Goal: Task Accomplishment & Management: Use online tool/utility

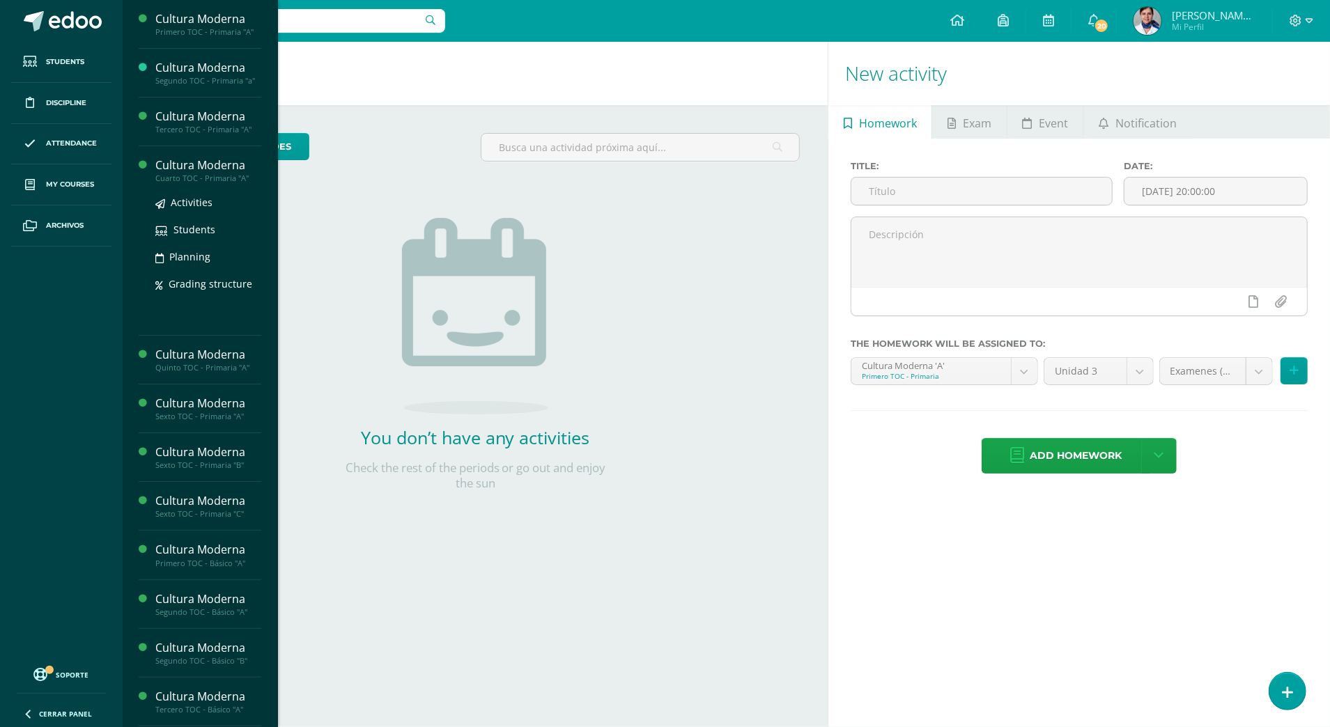
click at [173, 162] on div "Cultura Moderna" at bounding box center [208, 165] width 106 height 16
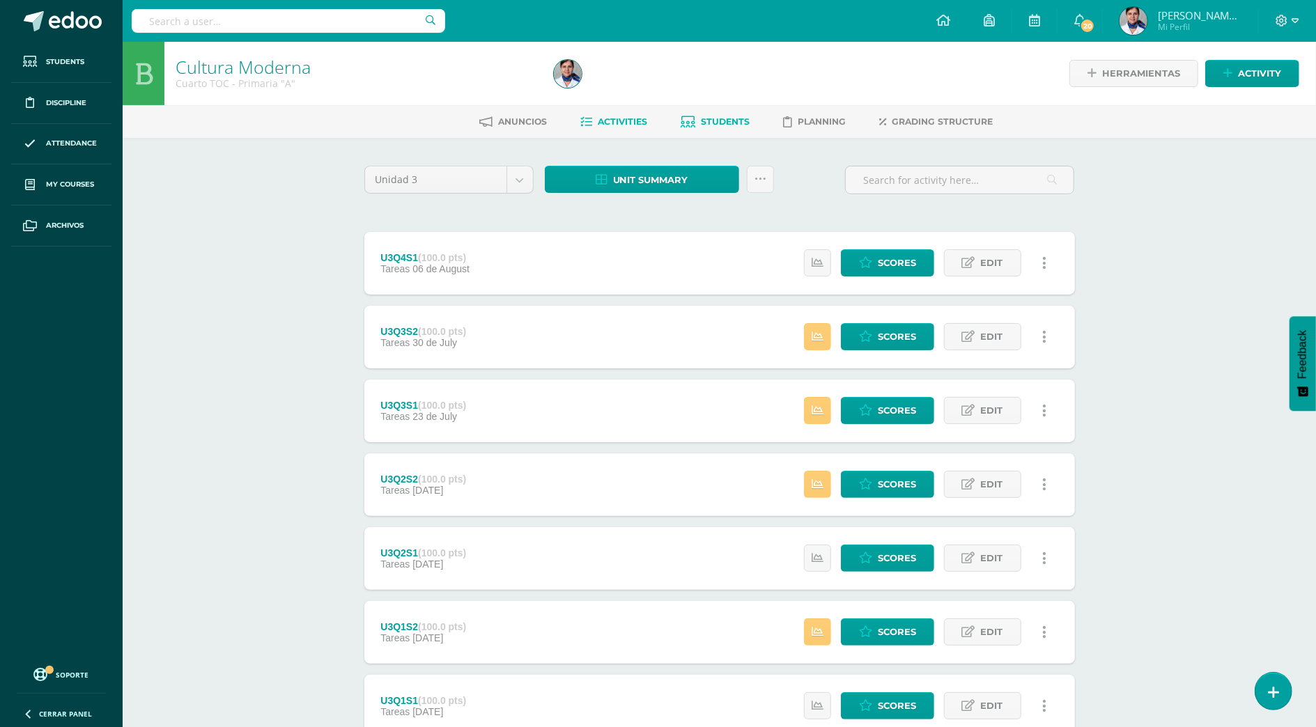
click at [712, 124] on span "Students" at bounding box center [725, 121] width 49 height 10
click at [1253, 72] on span "Activity" at bounding box center [1259, 74] width 43 height 26
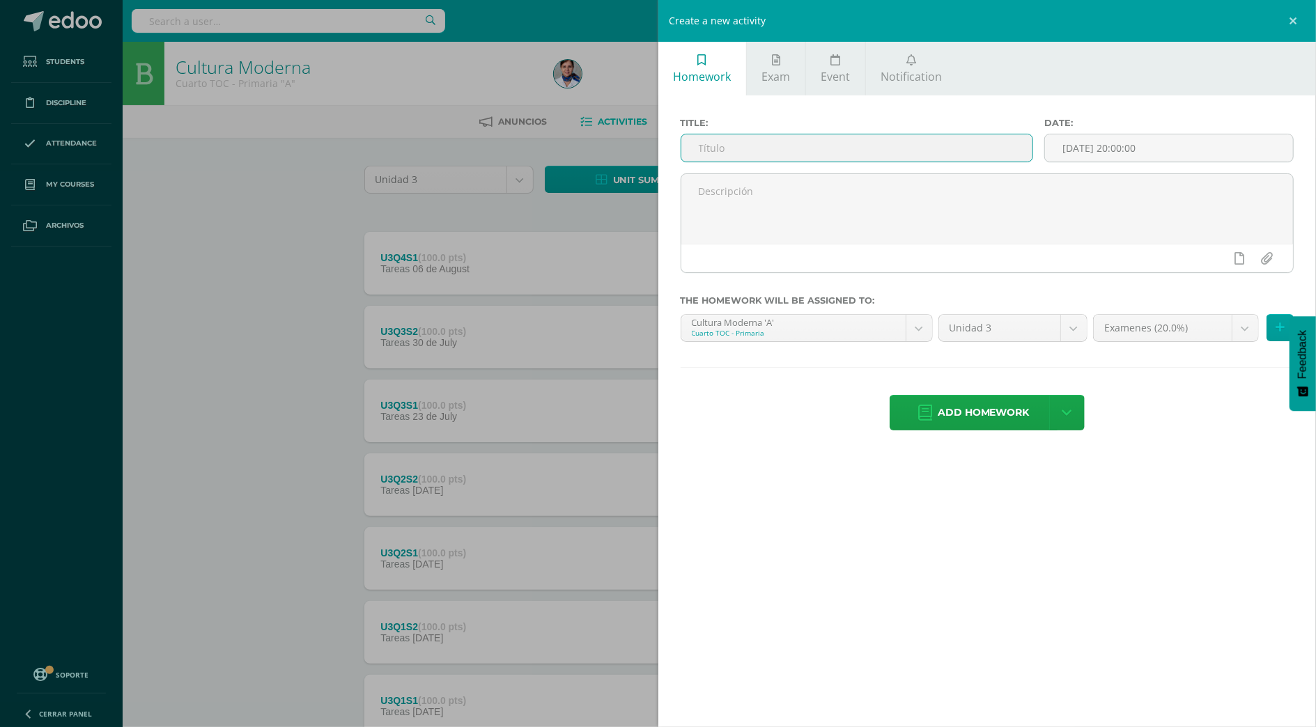
click at [739, 144] on input "text" at bounding box center [857, 147] width 352 height 27
type input "U3Q4S2"
click at [973, 410] on span "Add homework" at bounding box center [984, 413] width 92 height 34
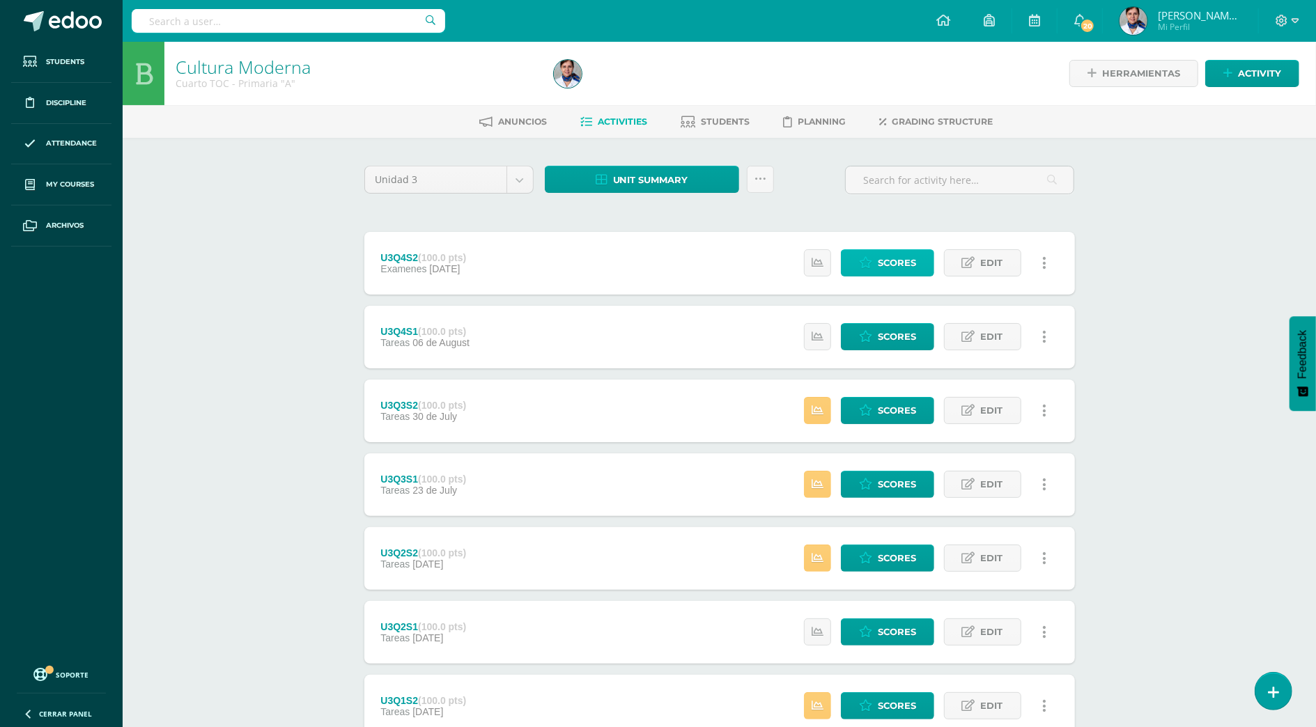
click at [888, 265] on span "Scores" at bounding box center [897, 263] width 38 height 26
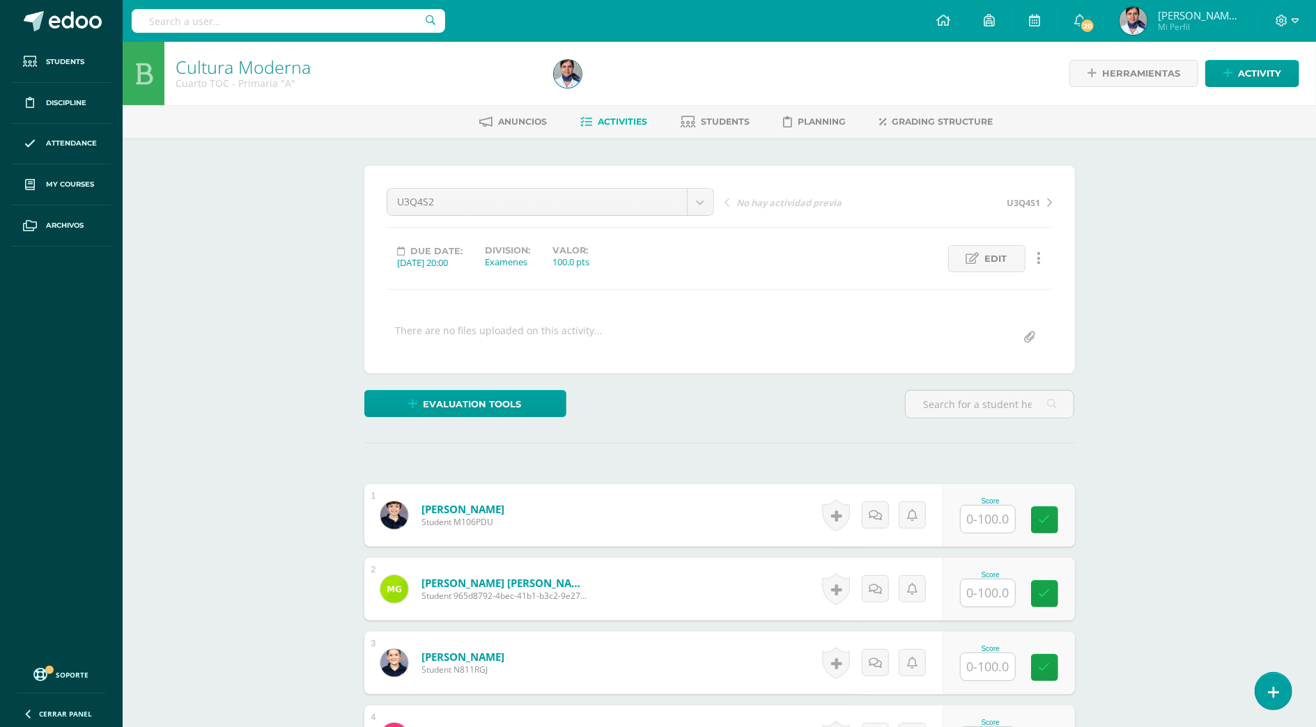
scroll to position [1, 0]
click at [989, 258] on span "Edit" at bounding box center [996, 258] width 22 height 26
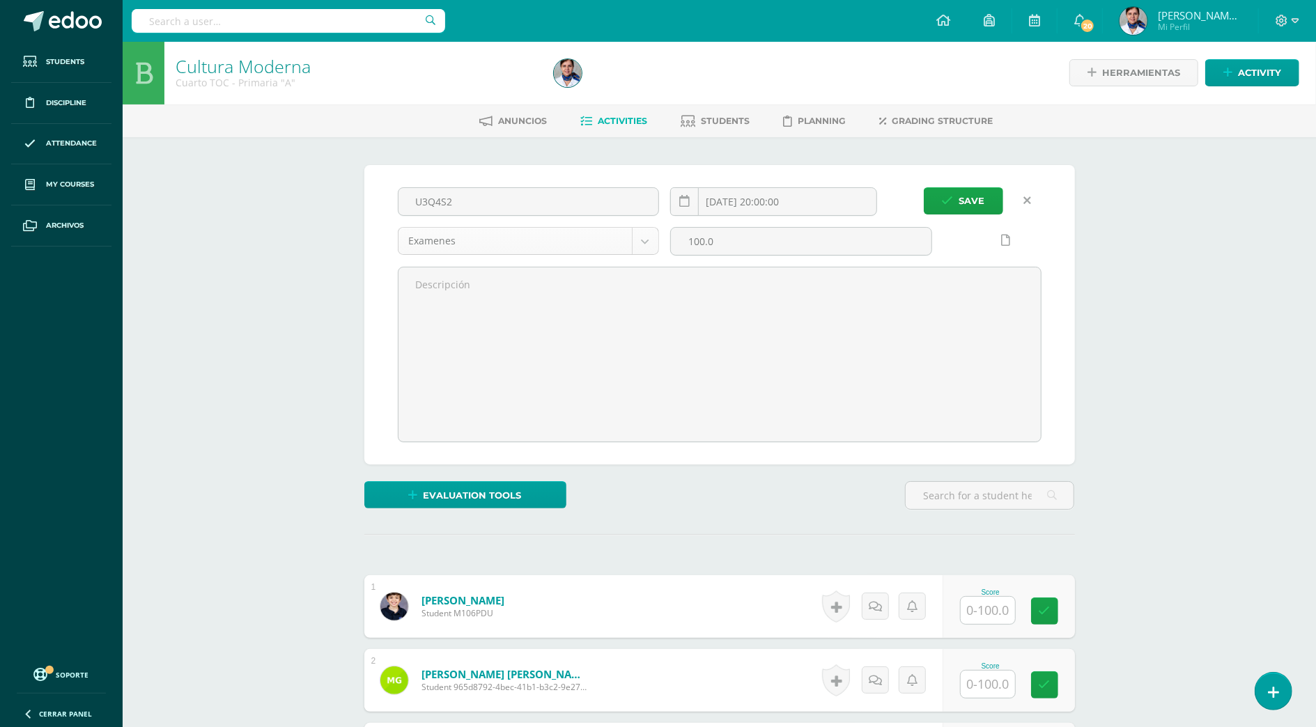
click at [645, 238] on body "Students Discipline Attendance My courses Archivos Soporte Help Reportar un pro…" at bounding box center [658, 657] width 1316 height 1316
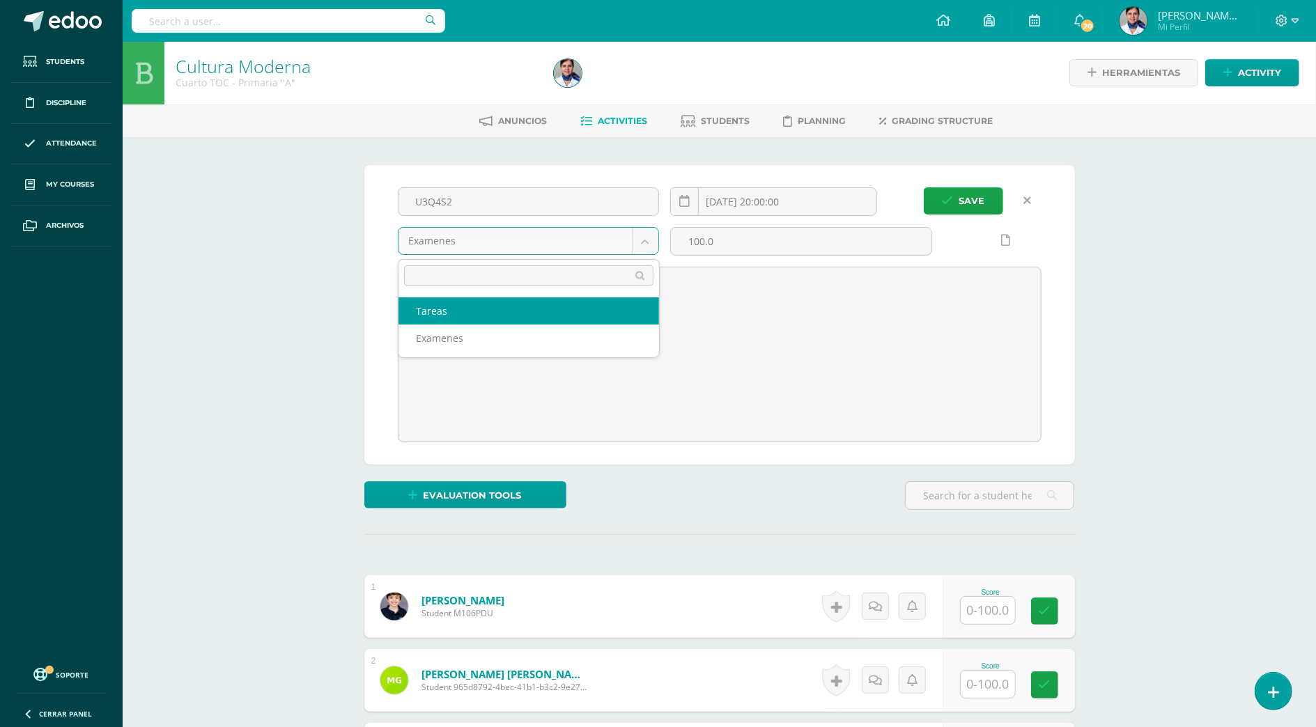
select select "134213"
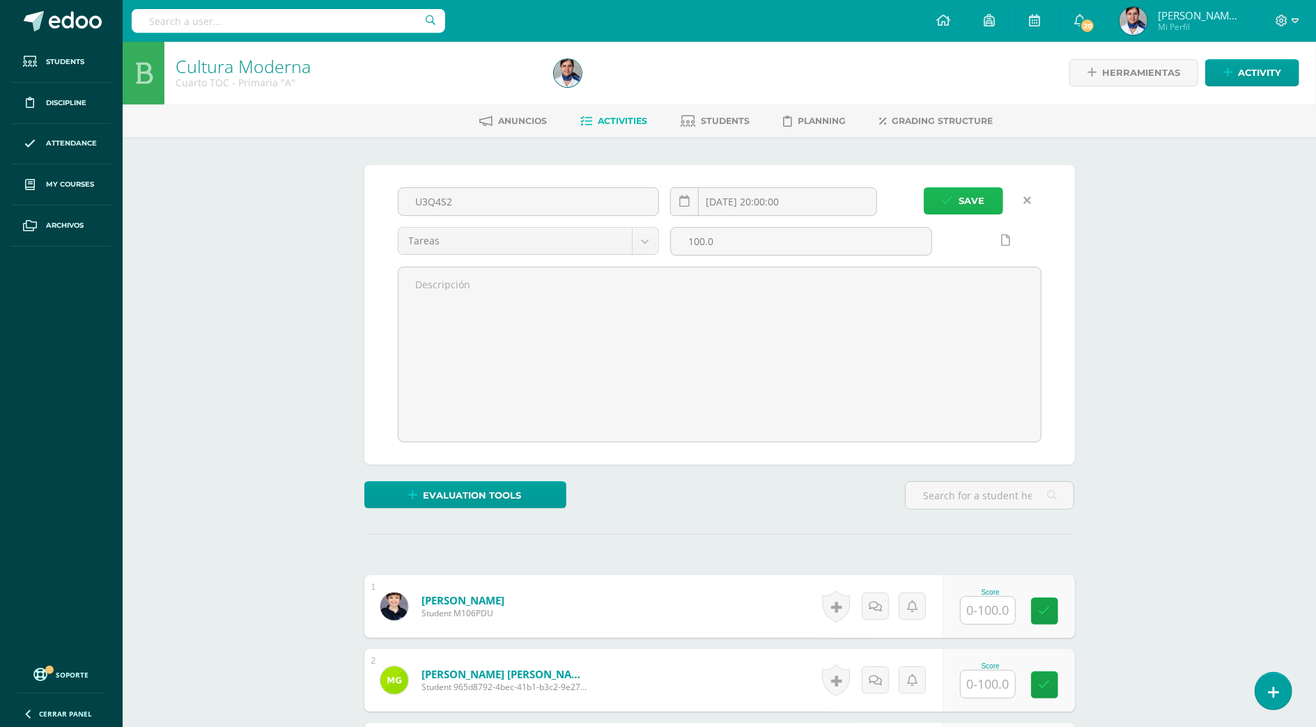
click at [962, 199] on span "Save" at bounding box center [973, 201] width 26 height 26
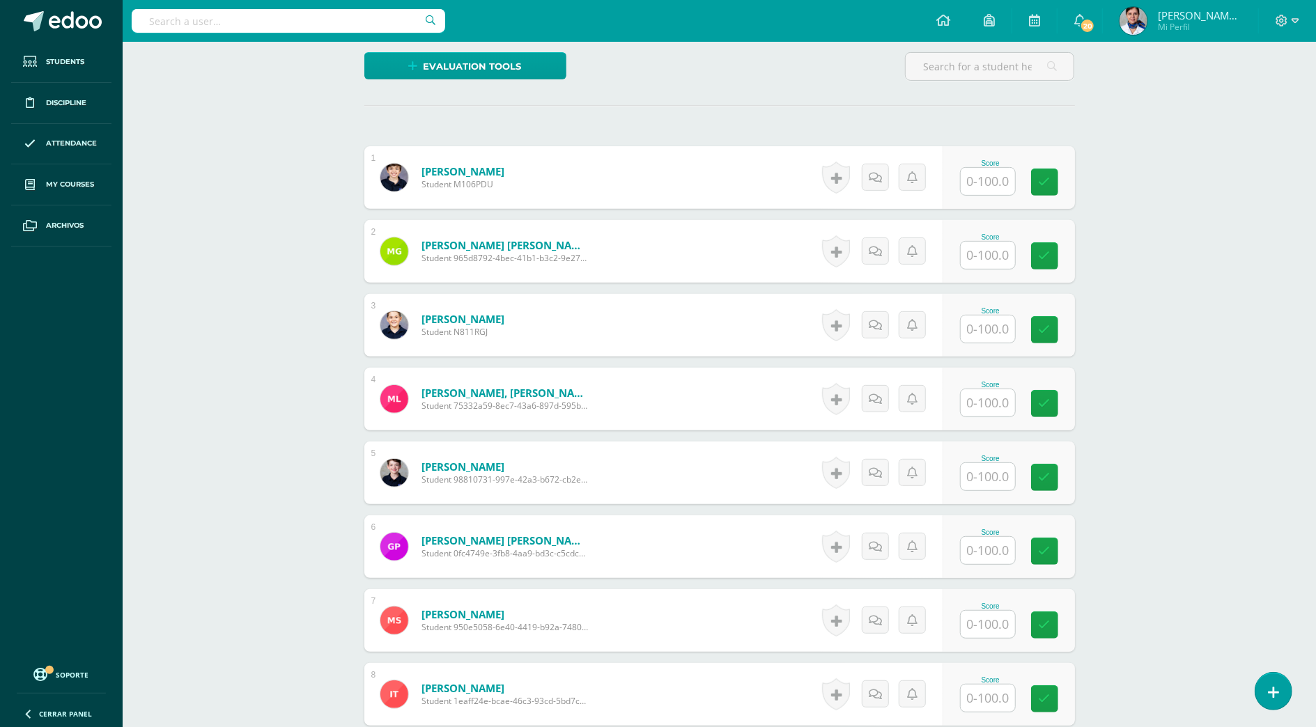
scroll to position [371, 0]
